Goal: Information Seeking & Learning: Learn about a topic

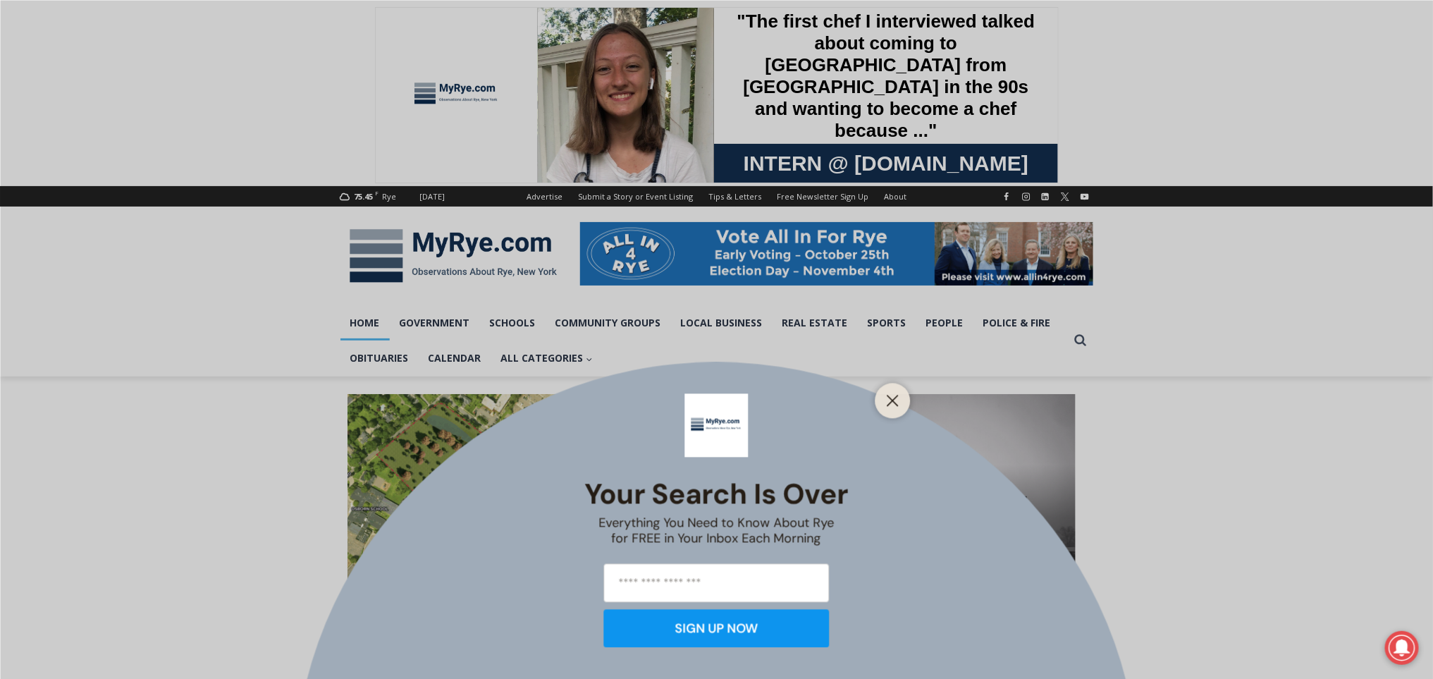
scroll to position [8, 0]
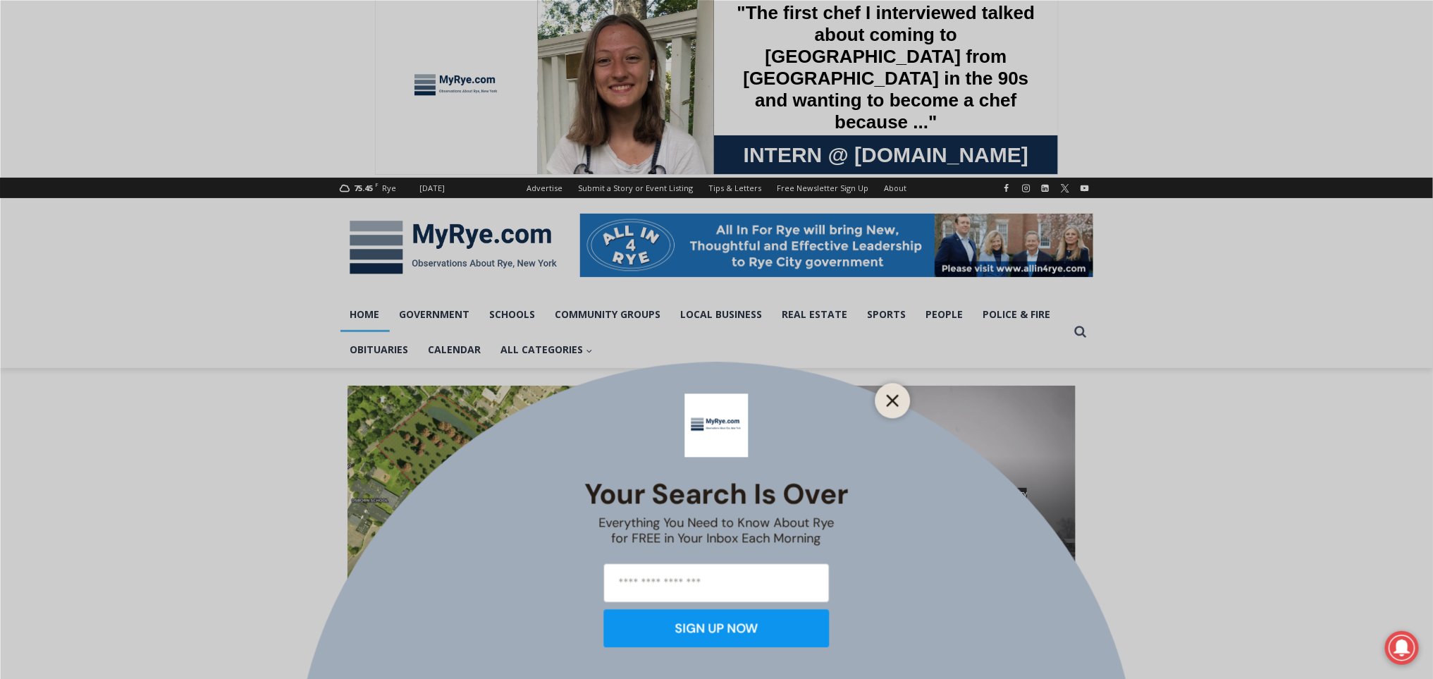
click at [890, 405] on icon "Close" at bounding box center [893, 400] width 13 height 13
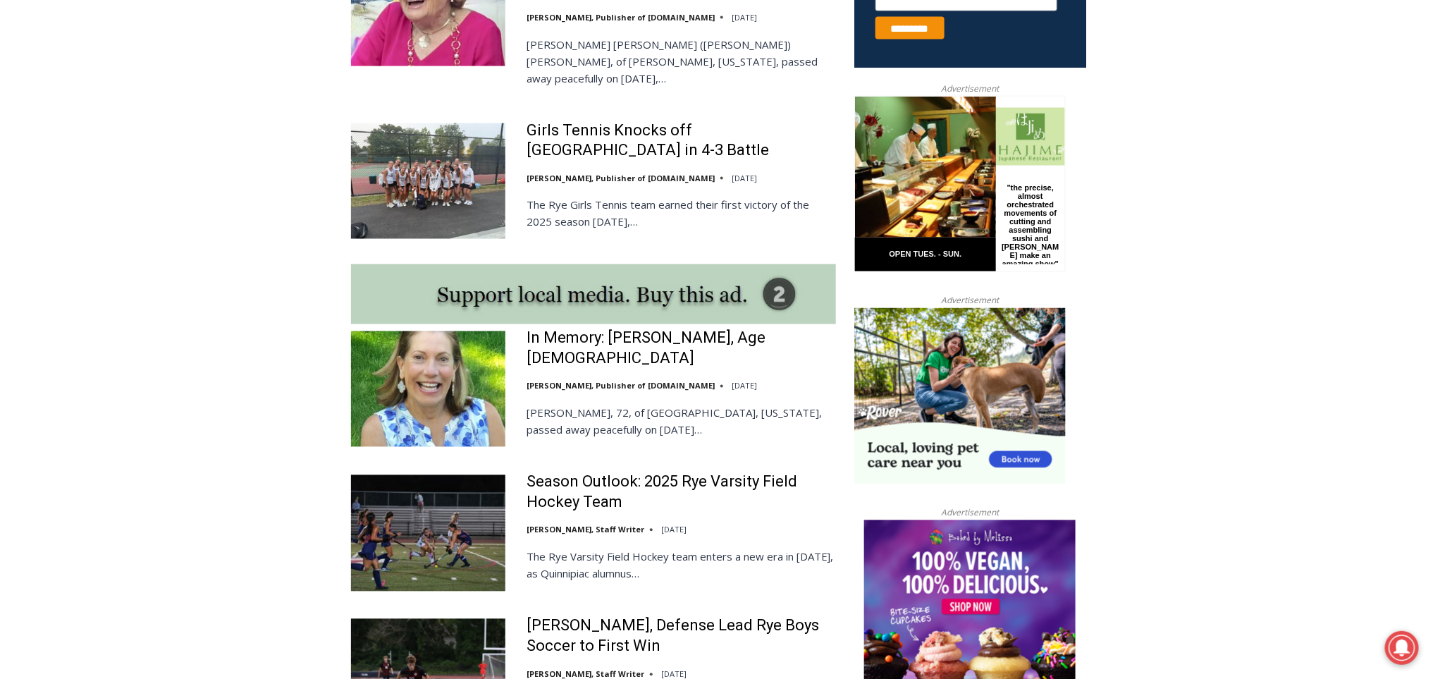
scroll to position [1097, 0]
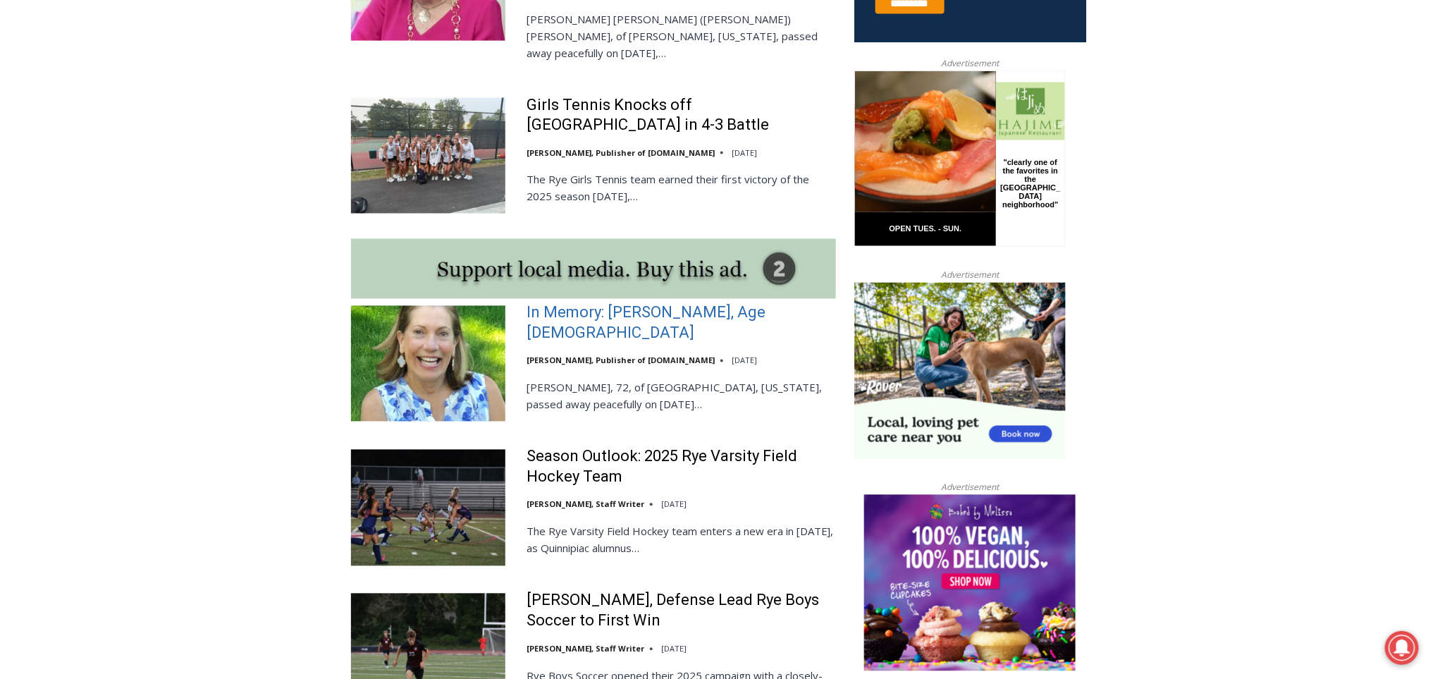
click at [680, 303] on link "In Memory: [PERSON_NAME], Age [DEMOGRAPHIC_DATA]" at bounding box center [681, 323] width 309 height 40
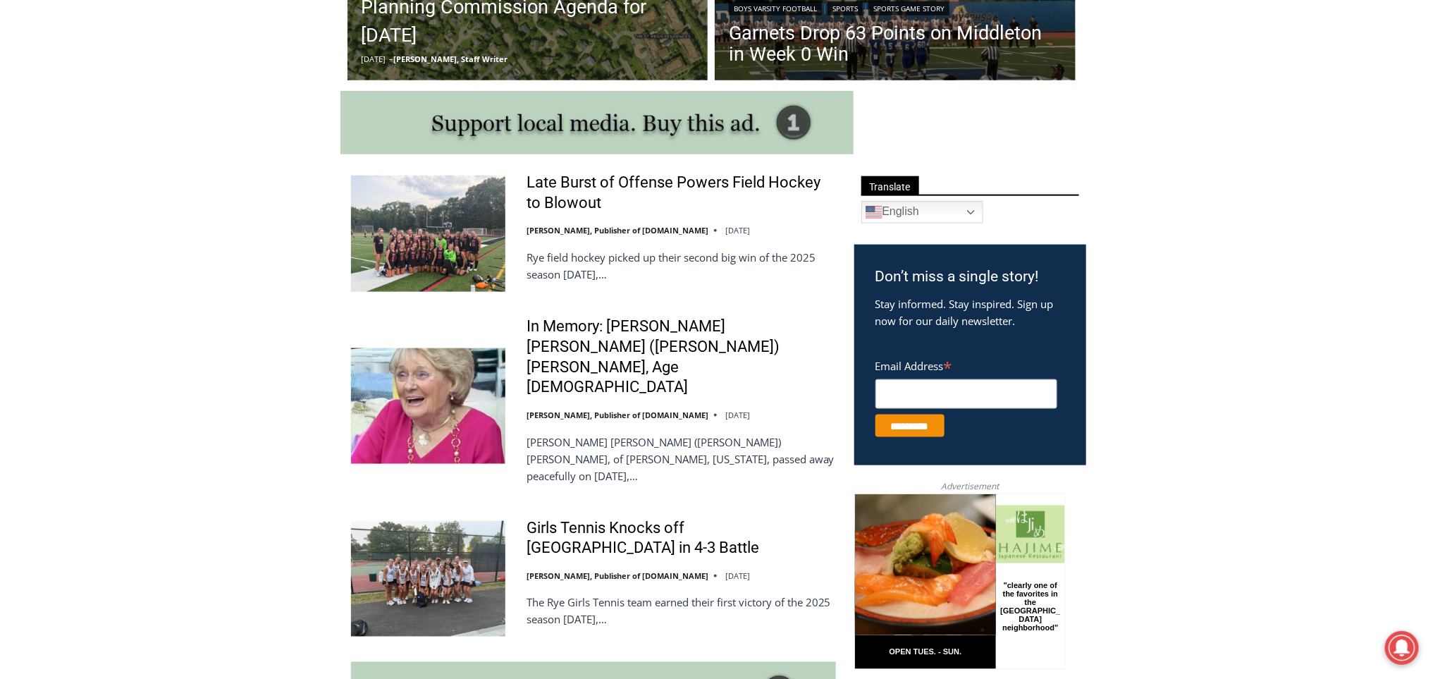
scroll to position [658, 0]
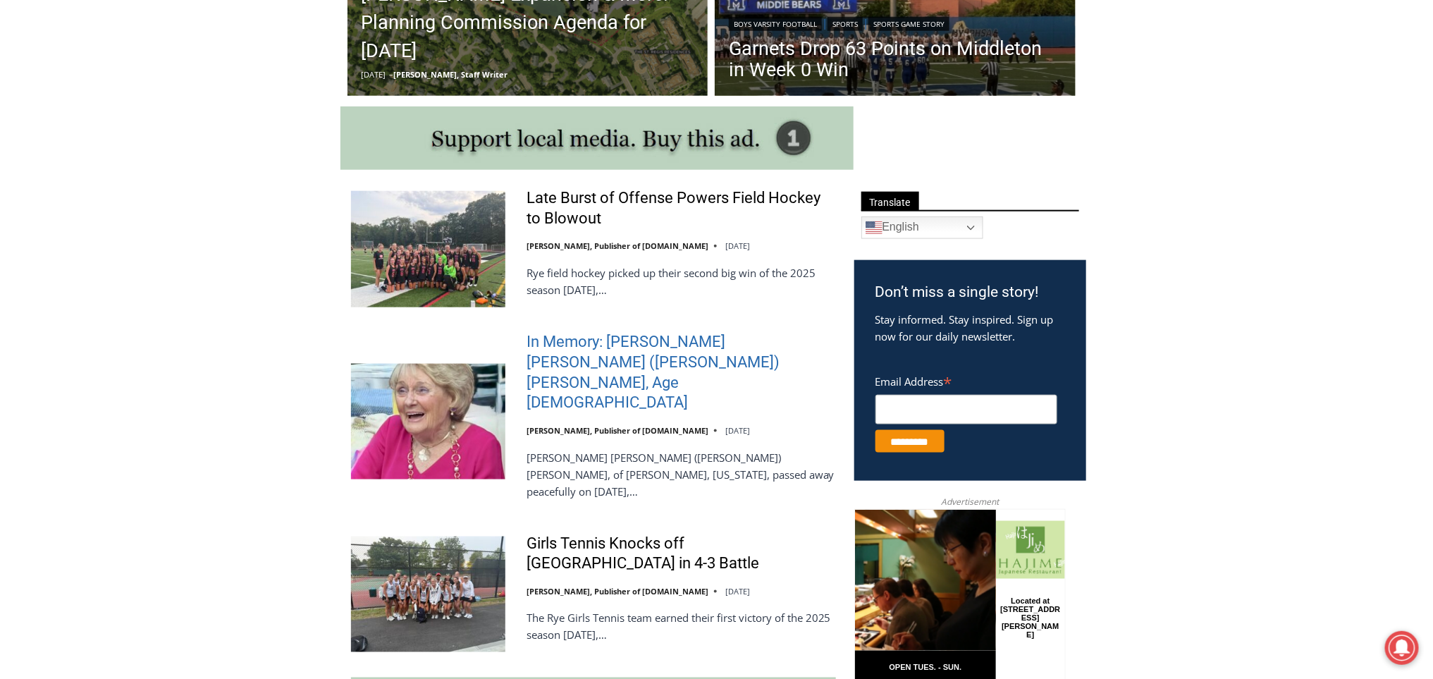
click at [732, 348] on link "In Memory: [PERSON_NAME] [PERSON_NAME] ([PERSON_NAME]) [PERSON_NAME], Age [DEMO…" at bounding box center [681, 372] width 309 height 80
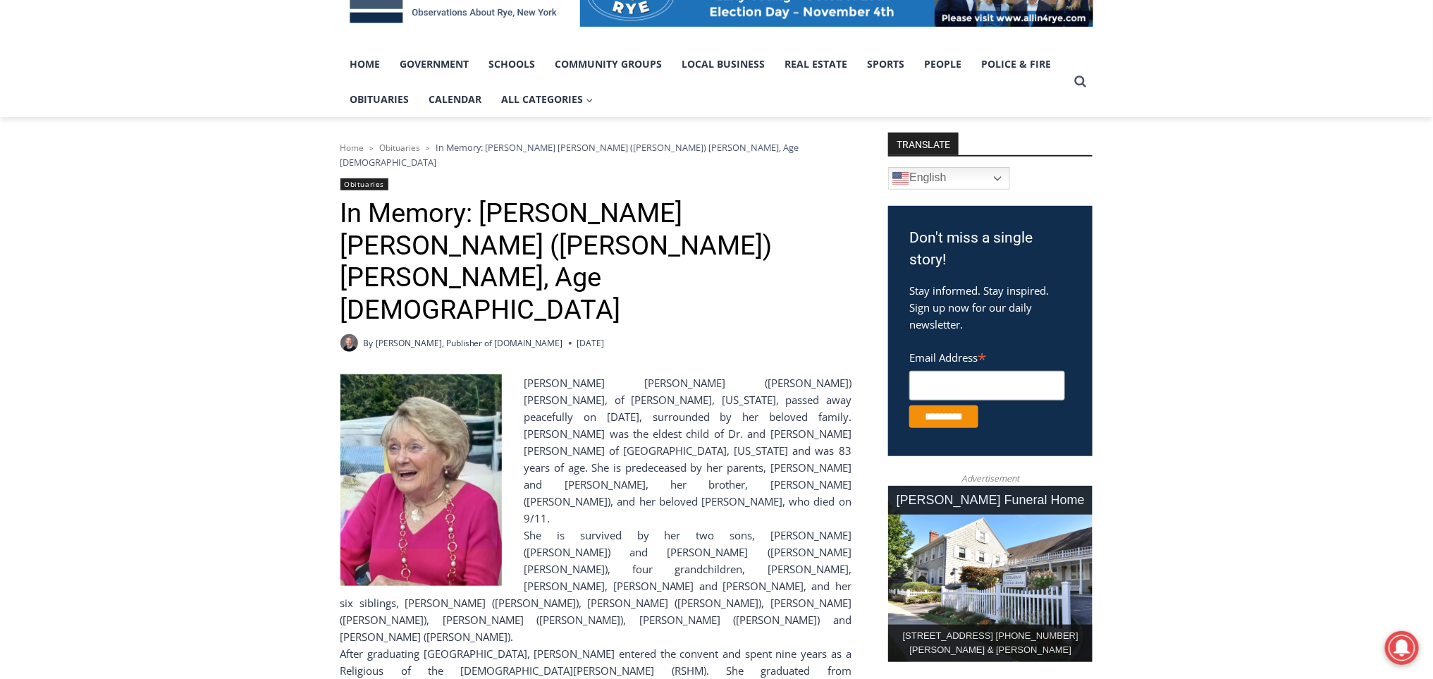
scroll to position [233, 0]
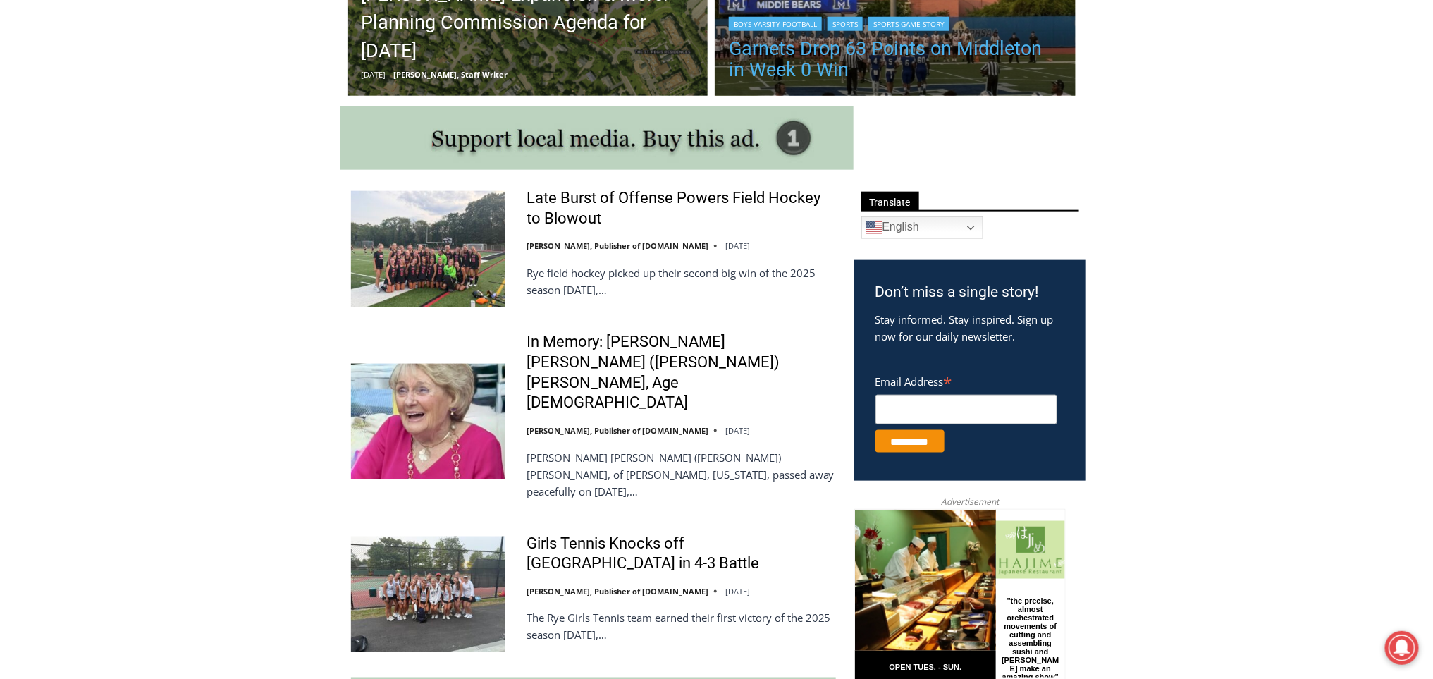
click at [955, 59] on link "Garnets Drop 63 Points on Middleton in Week 0 Win" at bounding box center [895, 59] width 333 height 42
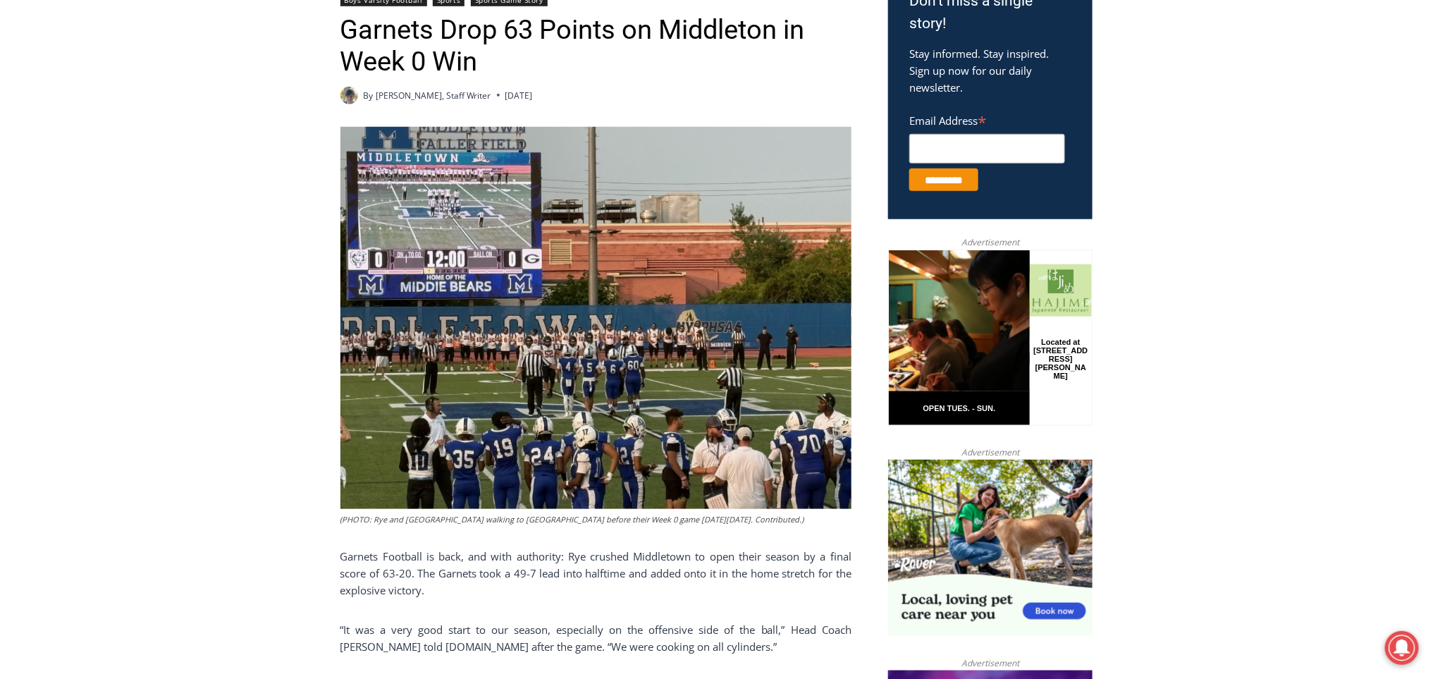
scroll to position [485, 0]
